Goal: Task Accomplishment & Management: Manage account settings

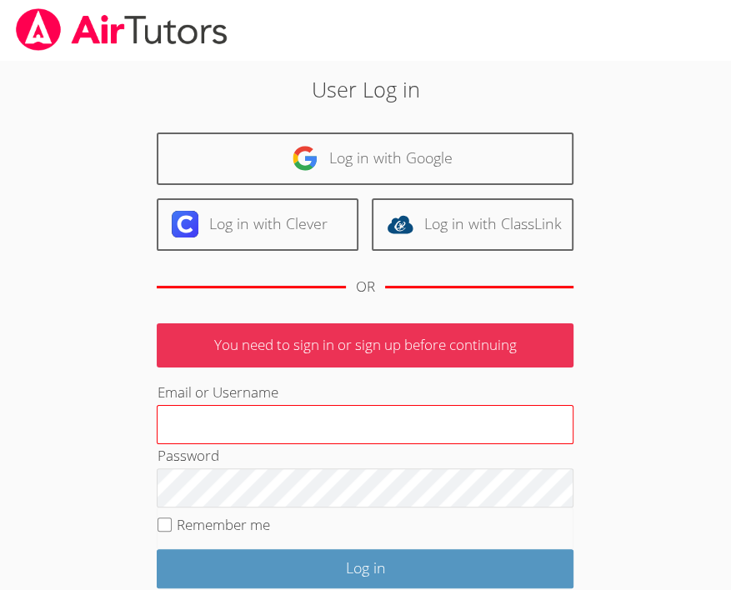
scroll to position [127, 0]
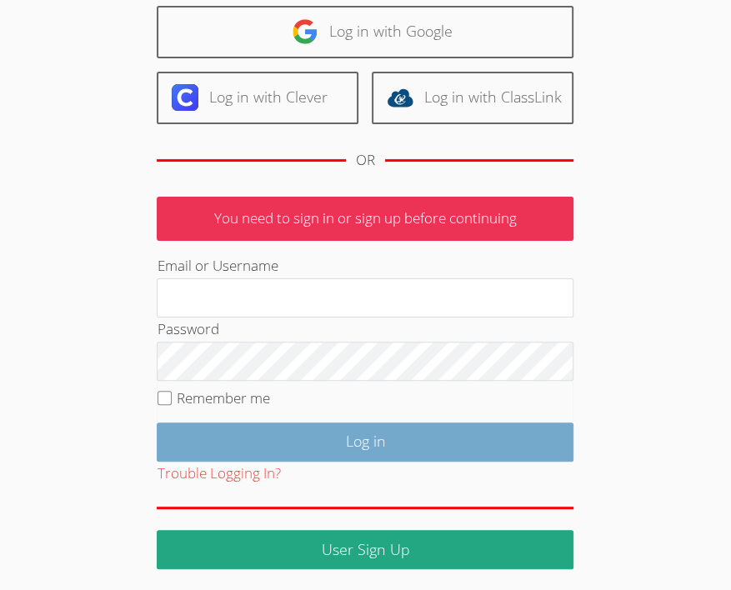
type input "[EMAIL_ADDRESS][DOMAIN_NAME]"
click at [350, 429] on input "Log in" at bounding box center [365, 442] width 417 height 39
